Goal: Find specific page/section: Find specific page/section

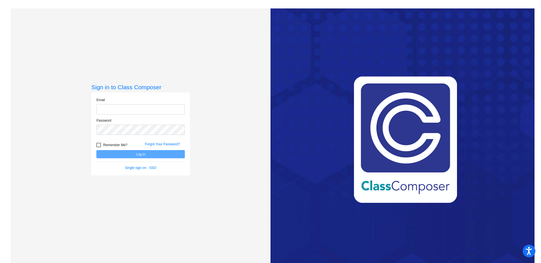
type input "[EMAIL_ADDRESS][DOMAIN_NAME]"
click at [98, 143] on div at bounding box center [98, 145] width 5 height 5
click at [98, 147] on input "Remember Me?" at bounding box center [98, 147] width 0 height 0
checkbox input "true"
click at [105, 151] on button "Log In" at bounding box center [140, 154] width 88 height 8
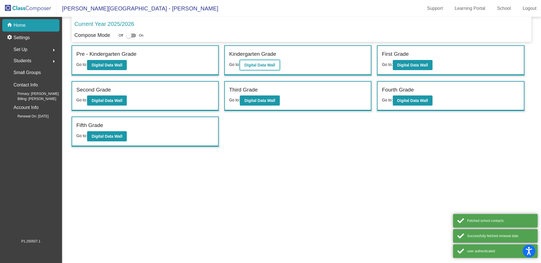
click at [250, 65] on b "Digital Data Wall" at bounding box center [259, 65] width 31 height 5
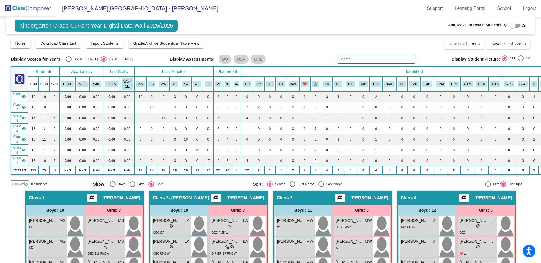
click at [485, 185] on div at bounding box center [488, 184] width 6 height 6
click at [487, 187] on input "Filter" at bounding box center [487, 187] width 0 height 0
radio input "true"
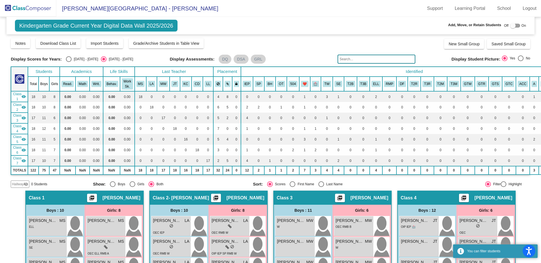
click at [357, 60] on input "text" at bounding box center [376, 59] width 78 height 9
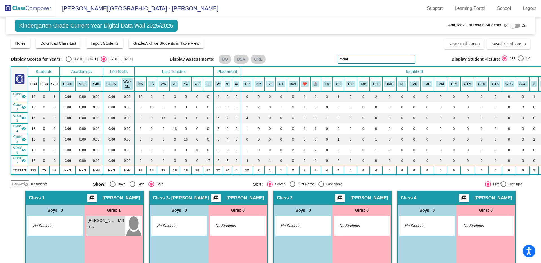
type input "mehdi"
